Goal: Task Accomplishment & Management: Manage account settings

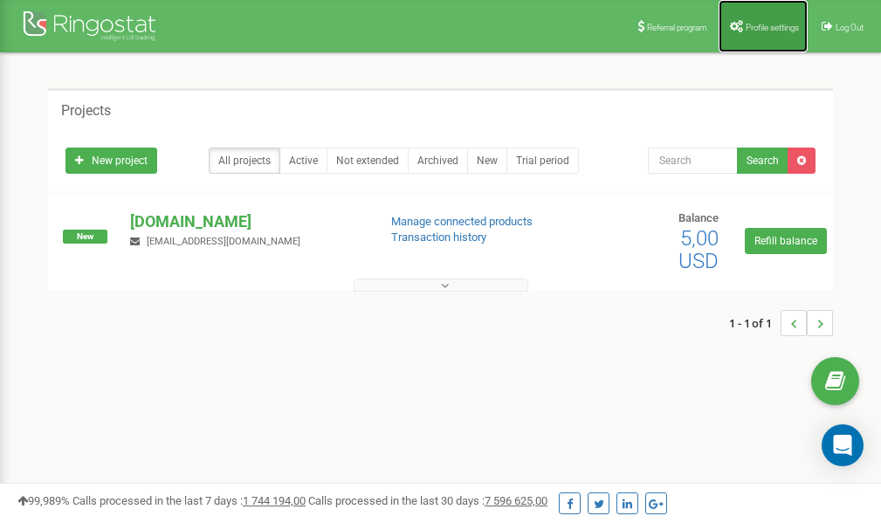
click at [765, 17] on link "Profile settings" at bounding box center [763, 26] width 89 height 52
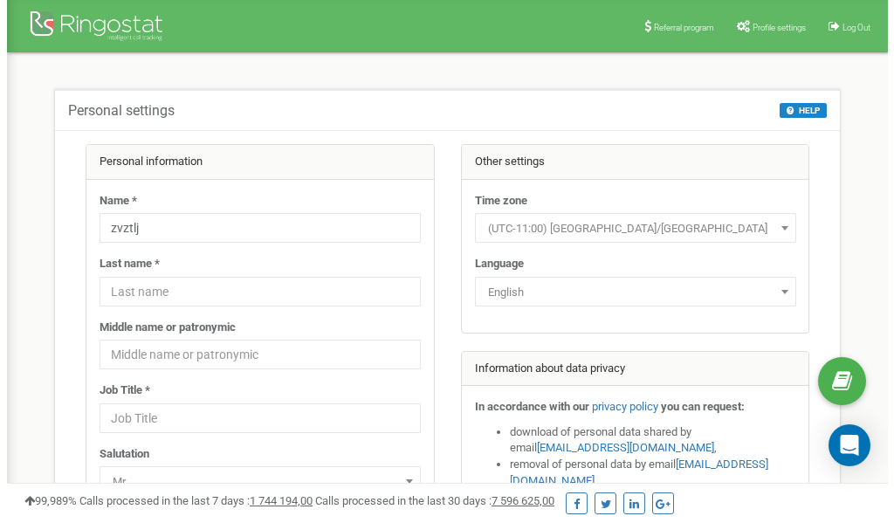
scroll to position [87, 0]
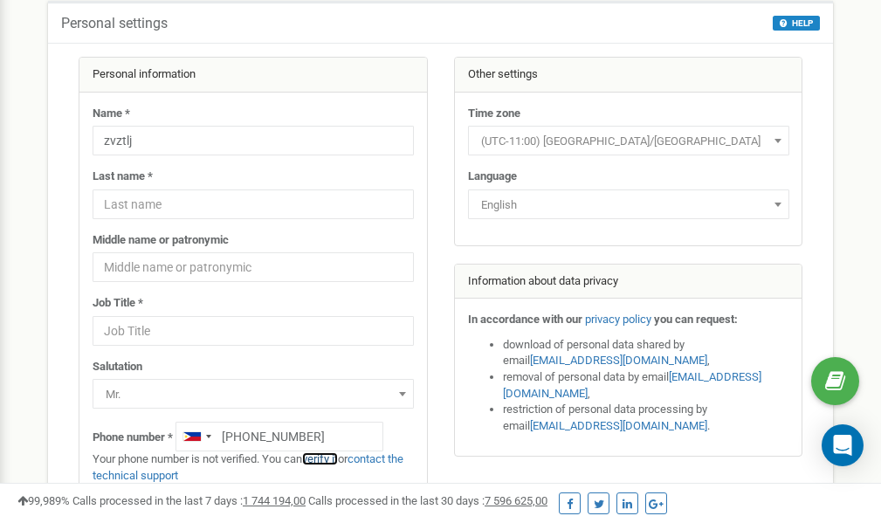
click at [325, 459] on link "verify it" at bounding box center [320, 458] width 36 height 13
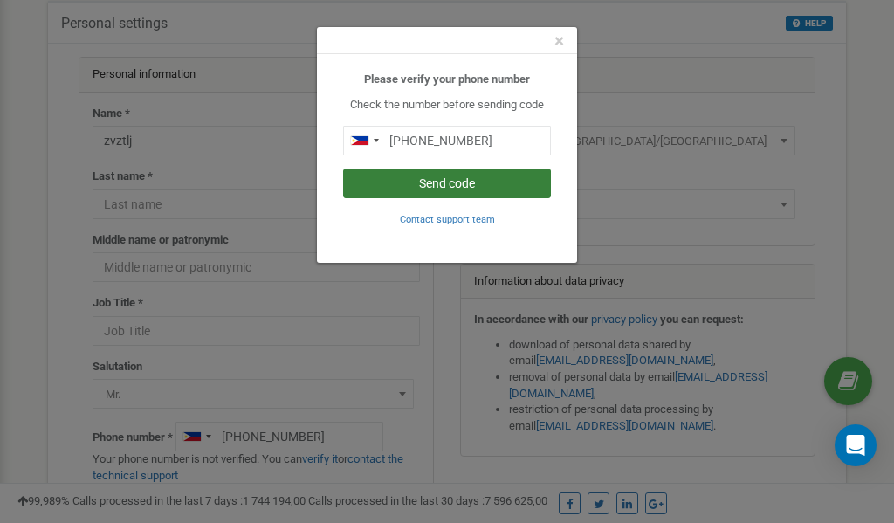
click at [460, 183] on button "Send code" at bounding box center [447, 184] width 208 height 30
